Goal: Transaction & Acquisition: Purchase product/service

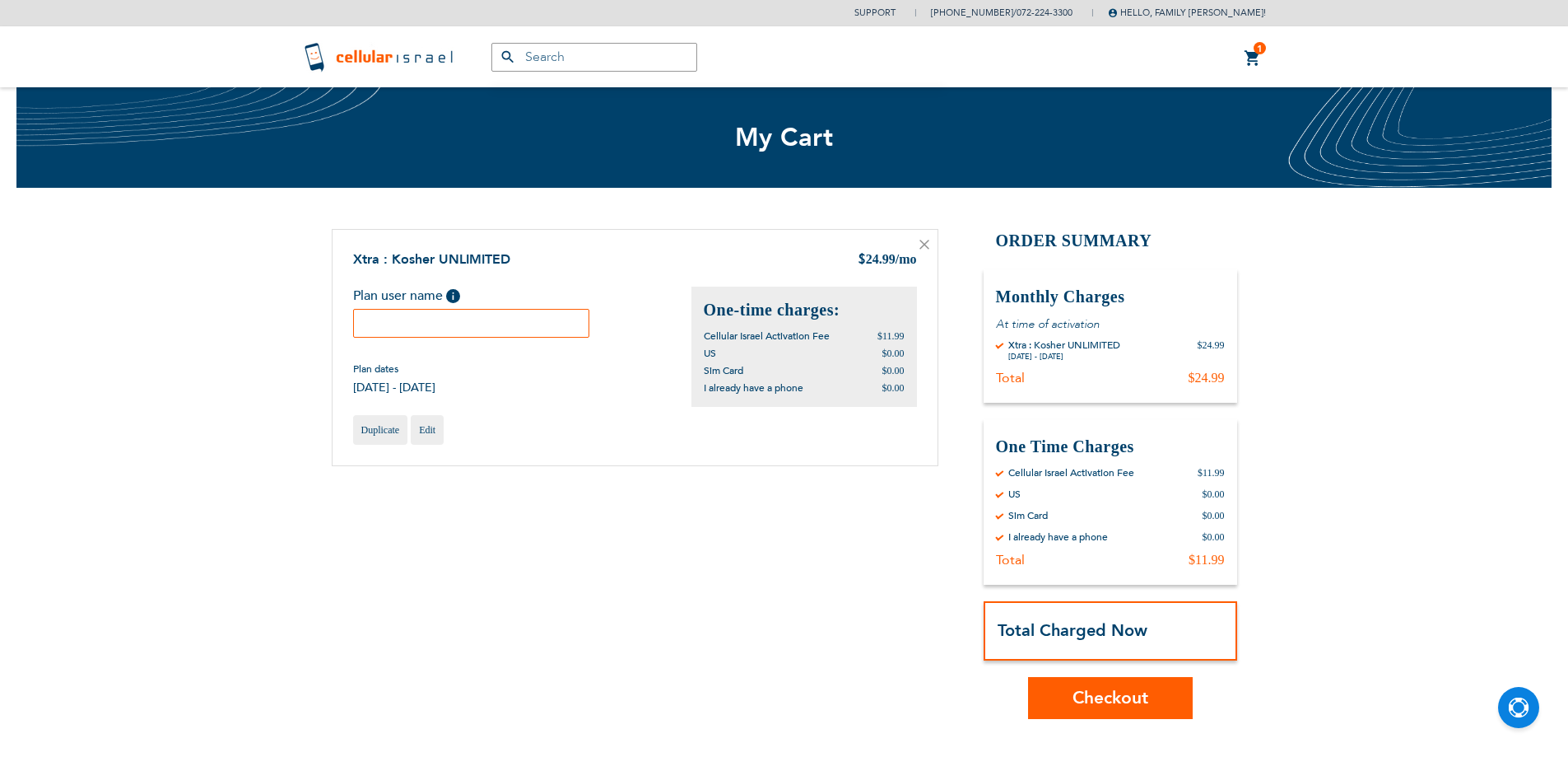
click at [503, 324] on input "text" at bounding box center [472, 323] width 237 height 29
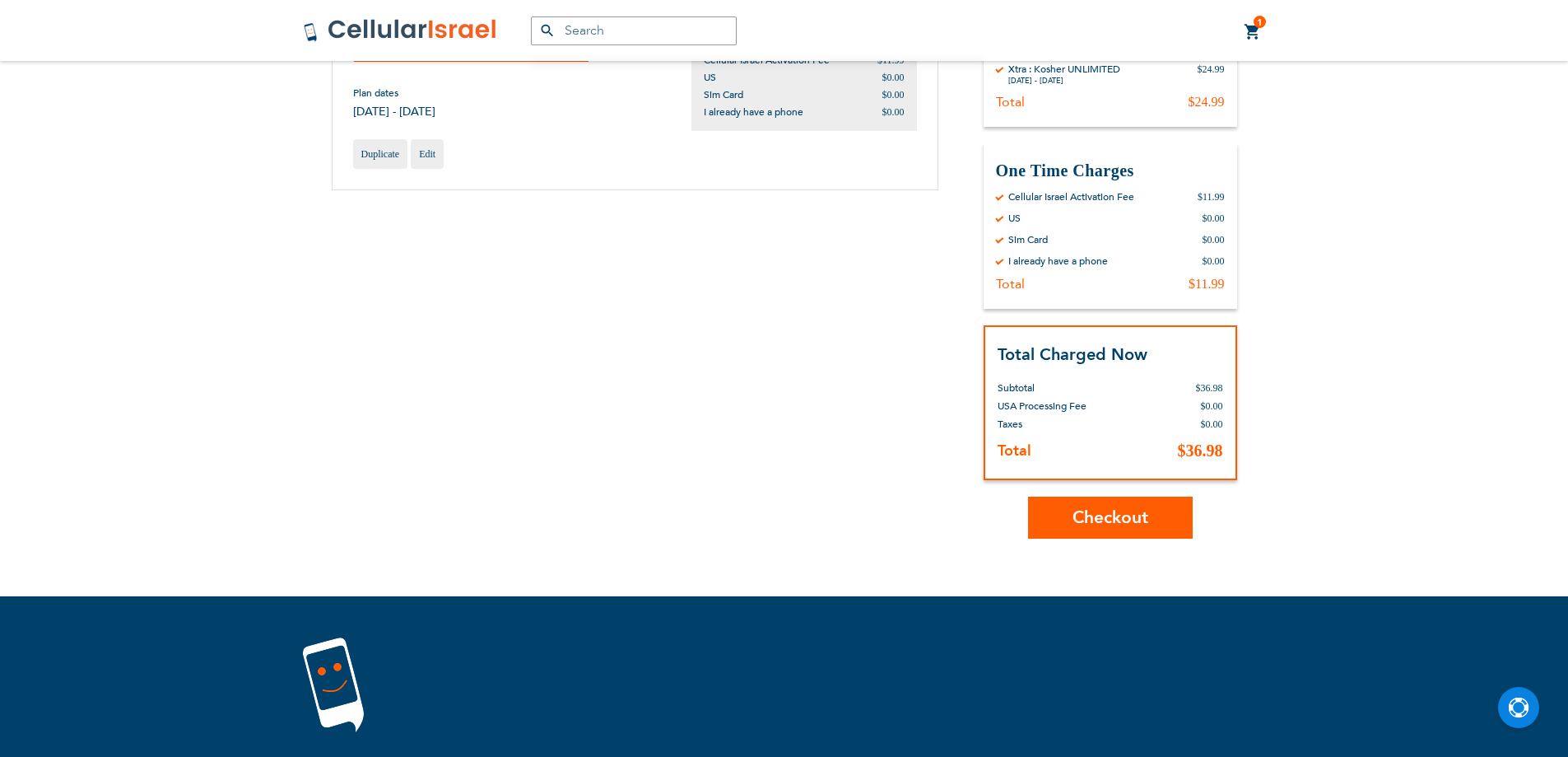
scroll to position [378, 0]
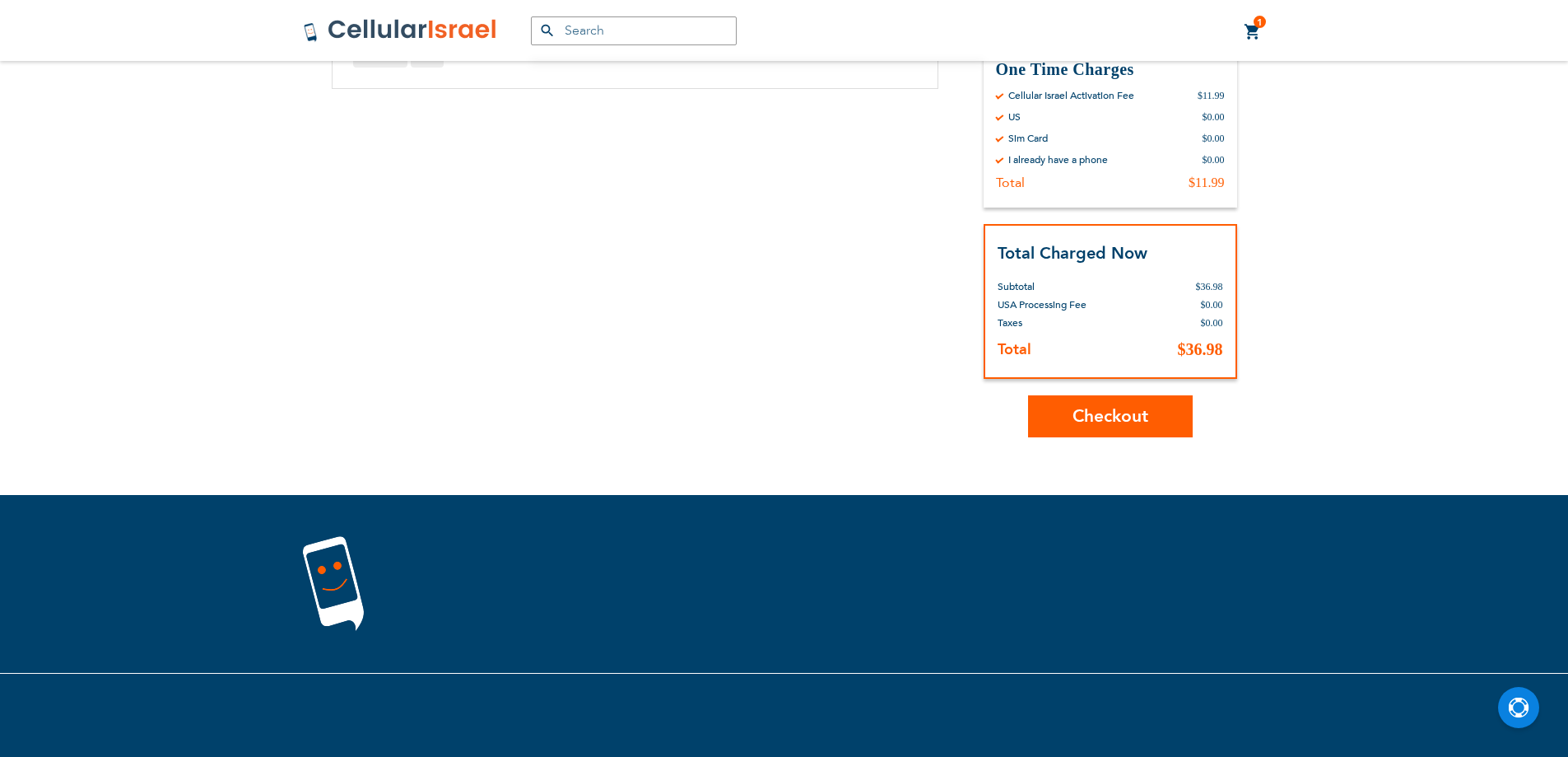
type input "1"
click at [1083, 412] on span "Checkout" at bounding box center [1110, 416] width 75 height 24
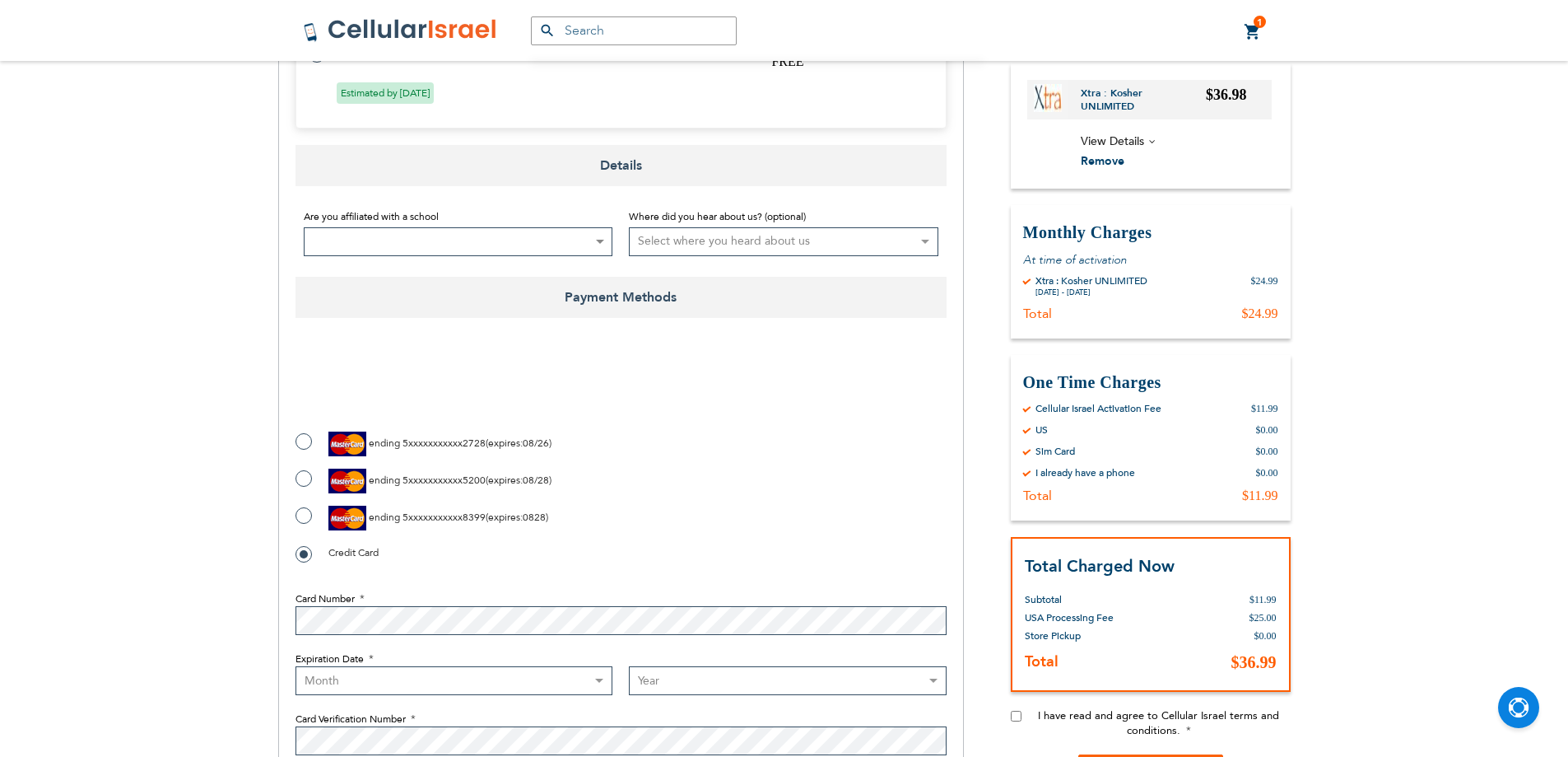
scroll to position [741, 0]
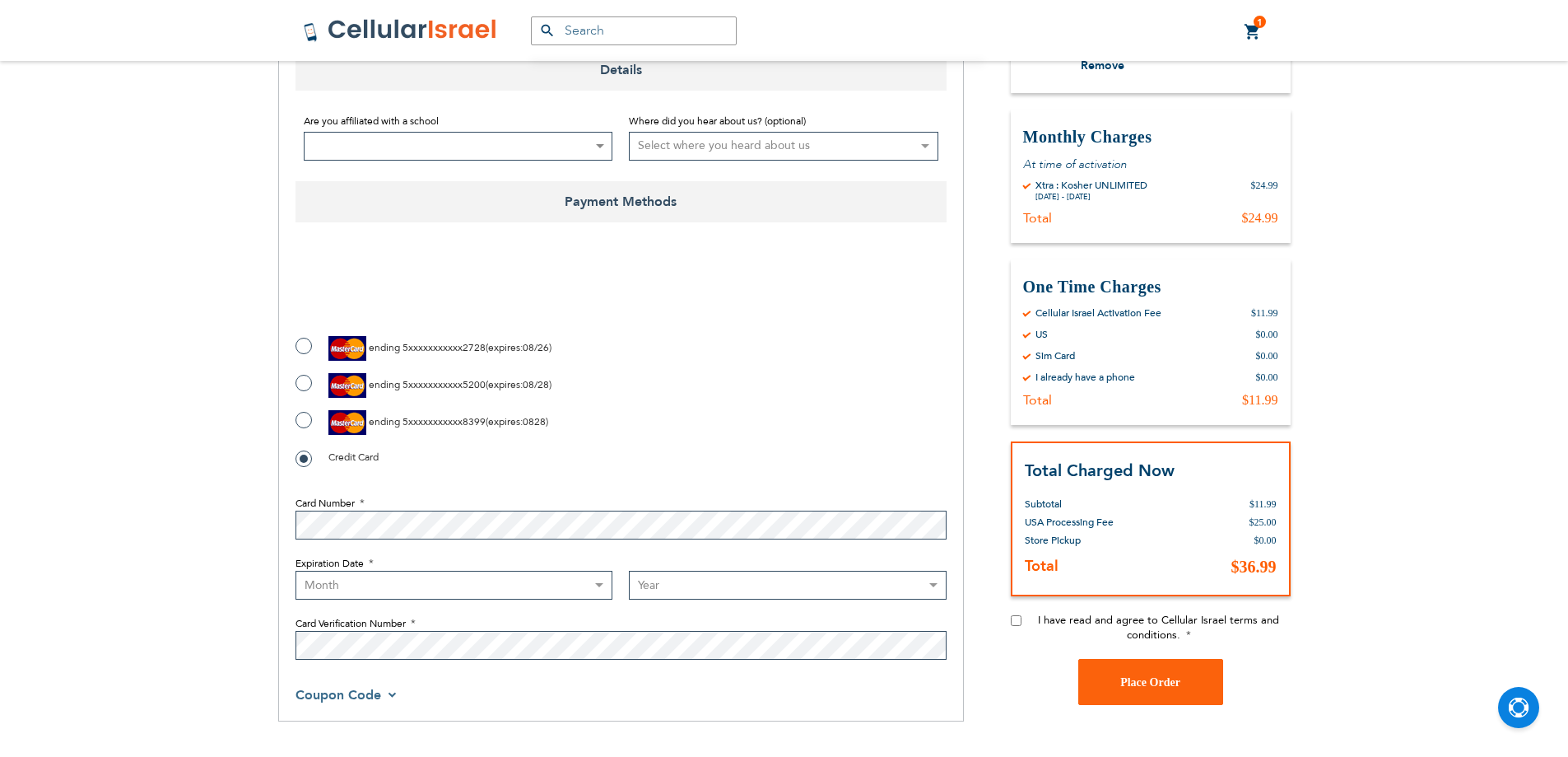
click at [304, 420] on label "ending 5xxxxxxxxxxx8399 ( expires : 0828 )" at bounding box center [422, 422] width 253 height 25
radio input "true"
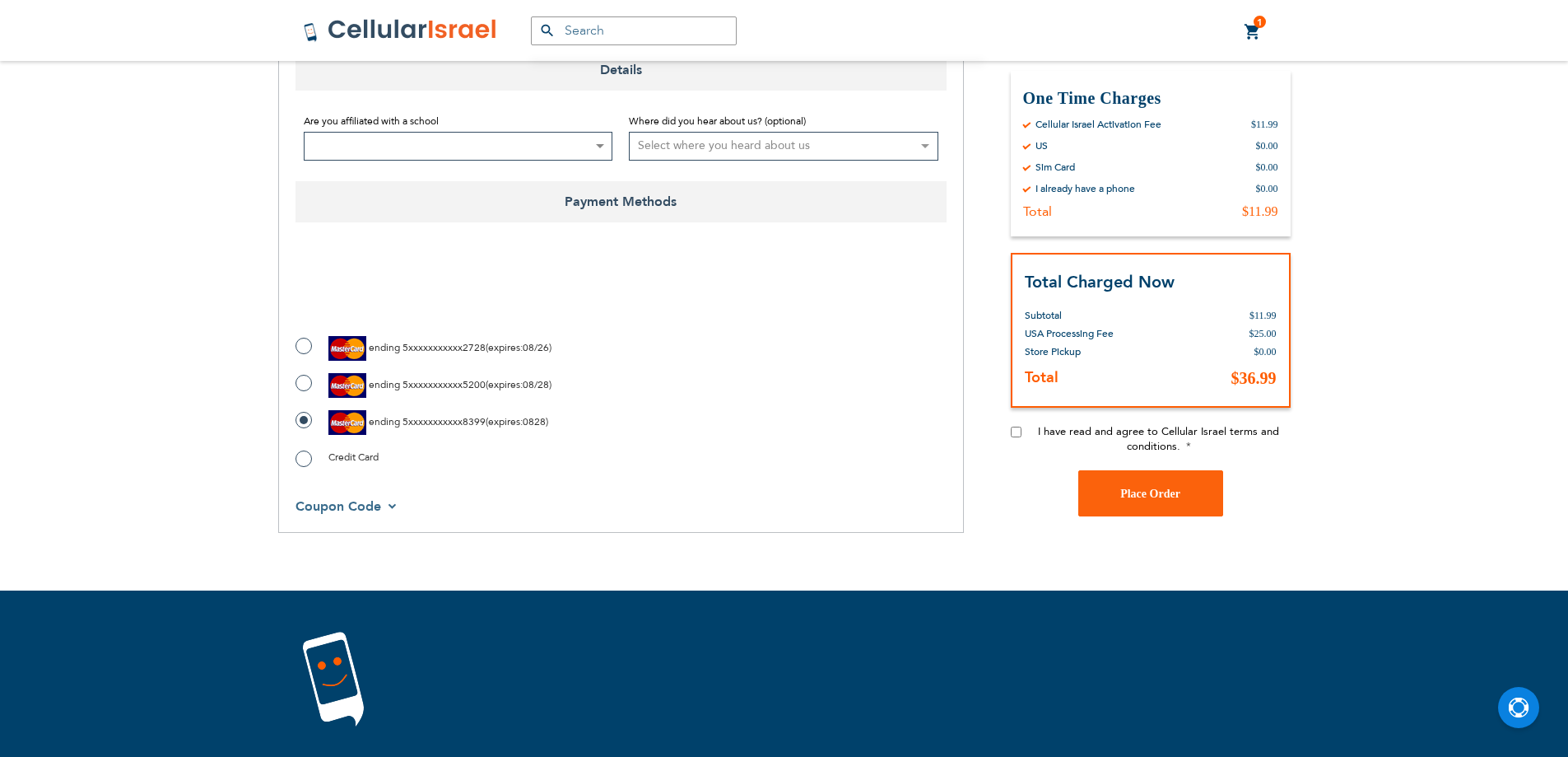
checkbox input "true"
click at [1015, 432] on input "I have read and agree to Cellular Israel terms and conditions." at bounding box center [1016, 431] width 11 height 11
checkbox input "true"
click at [1154, 489] on span "Place Order" at bounding box center [1150, 494] width 61 height 12
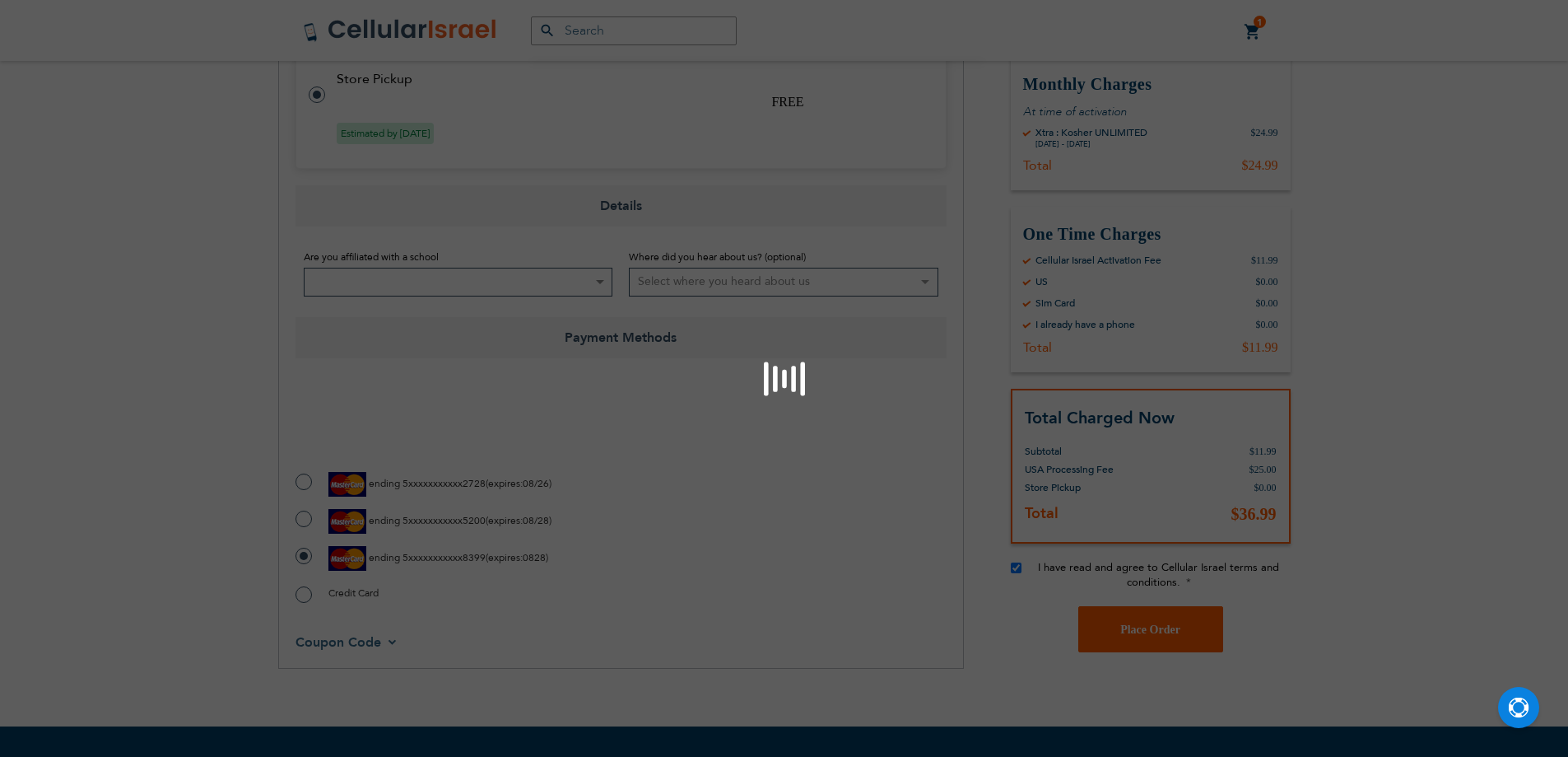
scroll to position [576, 0]
